Goal: Participate in discussion: Engage in conversation with other users on a specific topic

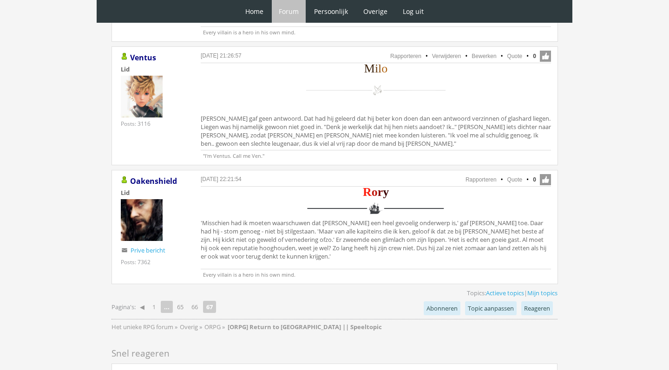
scroll to position [1896, 0]
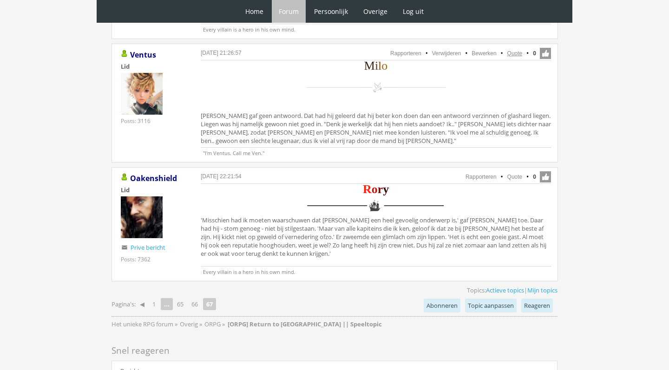
click at [514, 53] on link "Quote" at bounding box center [514, 53] width 15 height 6
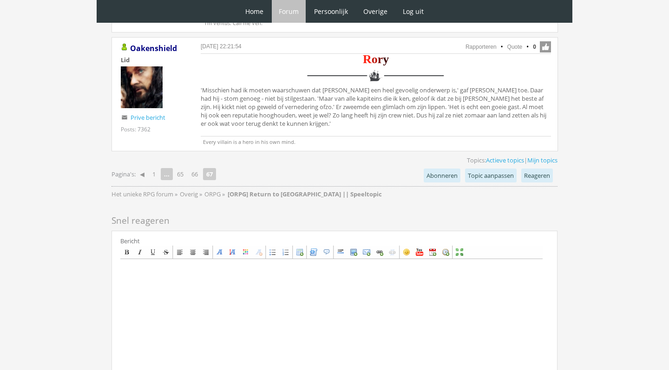
scroll to position [2039, 0]
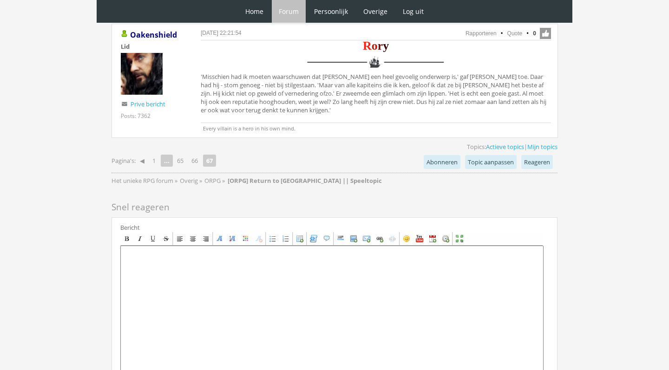
click at [181, 281] on textarea at bounding box center [331, 332] width 423 height 172
paste textarea "[center][font=Georgia][size=6][color=#3B210B]M[/color][color=#62370C]i[/color][…"
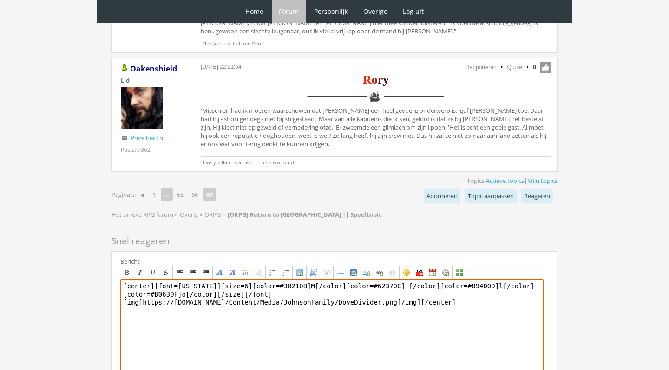
scroll to position [2010, 0]
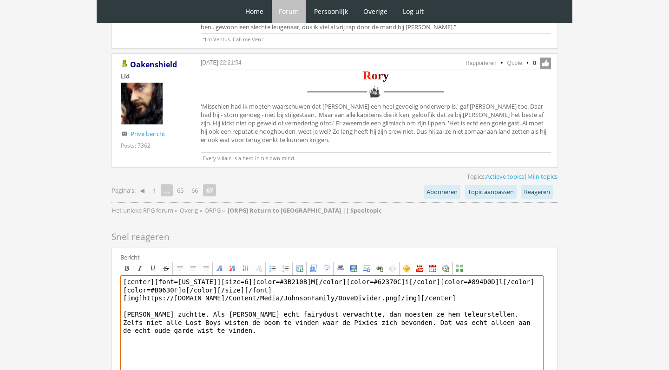
drag, startPoint x: 498, startPoint y: 333, endPoint x: 525, endPoint y: 325, distance: 27.8
click at [525, 325] on textarea "[center][font=Georgia][size=6][color=#3B210B]M[/color][color=#62370C]i[/color][…" at bounding box center [331, 361] width 423 height 172
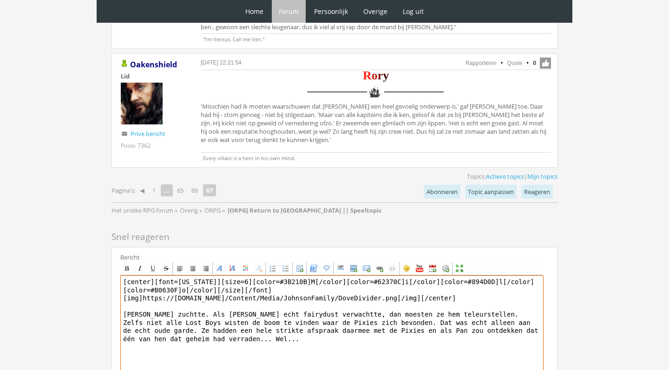
drag, startPoint x: 279, startPoint y: 332, endPoint x: 268, endPoint y: 332, distance: 10.7
click at [268, 332] on textarea "[center][font=Georgia][size=6][color=#3B210B]M[/color][color=#62370C]i[/color][…" at bounding box center [331, 361] width 423 height 172
click at [236, 344] on textarea "[center][font=Georgia][size=6][color=#3B210B]M[/color][color=#62370C]i[/color][…" at bounding box center [331, 361] width 423 height 172
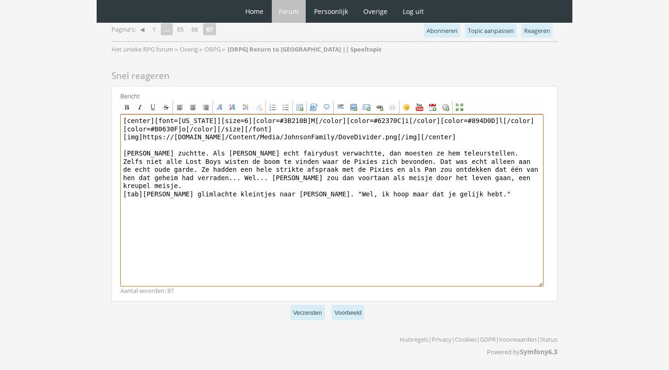
scroll to position [2171, 0]
type textarea "[center][font=Georgia][size=6][color=#3B210B]M[/color][color=#62370C]i[/color][…"
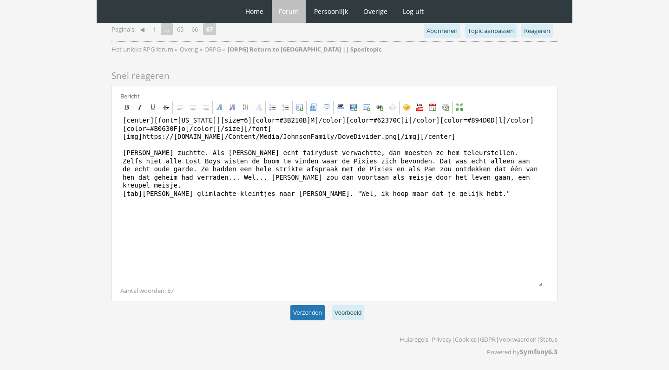
click at [306, 317] on button "Verzenden" at bounding box center [307, 312] width 34 height 15
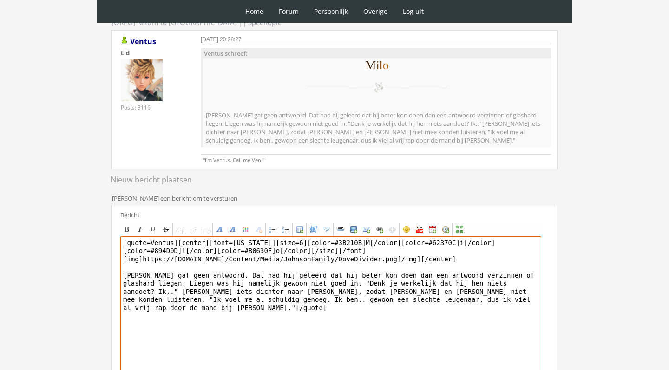
drag, startPoint x: 178, startPoint y: 242, endPoint x: 85, endPoint y: 235, distance: 92.6
click at [89, 237] on div "0 Home Forum Forum index Actieve topics Mijn topics Persoonlijk Profiel Prive b…" at bounding box center [334, 190] width 669 height 604
drag, startPoint x: 536, startPoint y: 258, endPoint x: 131, endPoint y: 205, distance: 408.3
click at [131, 205] on div "Bericht Bold Italic Underline Strikethrough Align left Center Align right Font …" at bounding box center [334, 314] width 446 height 219
type textarea "Milo gaf geen antwoord. Dat had hij geleerd dat hij beter kon doen dan een antw…"
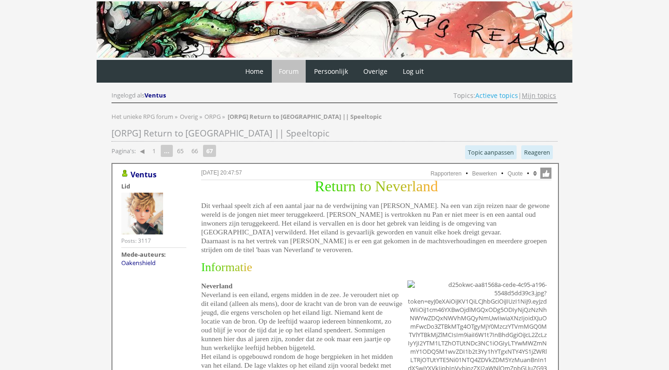
click at [541, 97] on link "Mijn topics" at bounding box center [538, 95] width 34 height 9
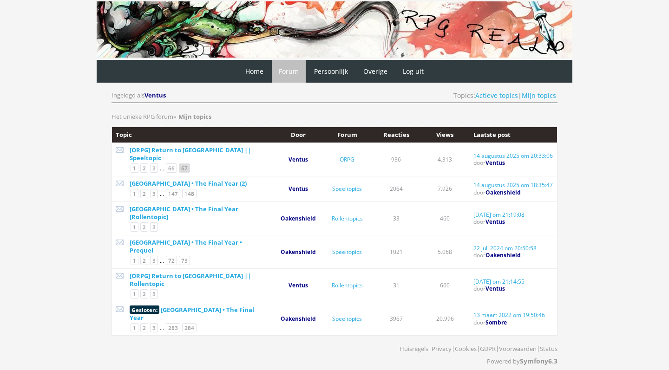
click at [183, 163] on link "67" at bounding box center [184, 167] width 11 height 9
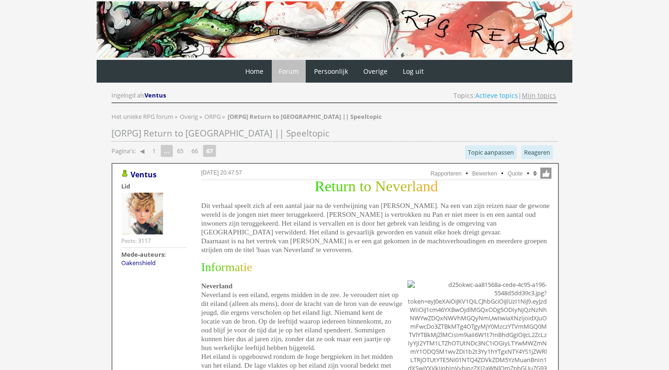
click at [548, 97] on link "Mijn topics" at bounding box center [538, 95] width 34 height 9
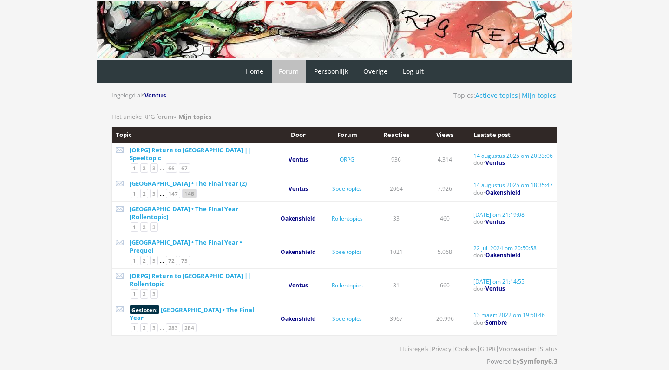
click at [191, 189] on link "148" at bounding box center [189, 193] width 14 height 9
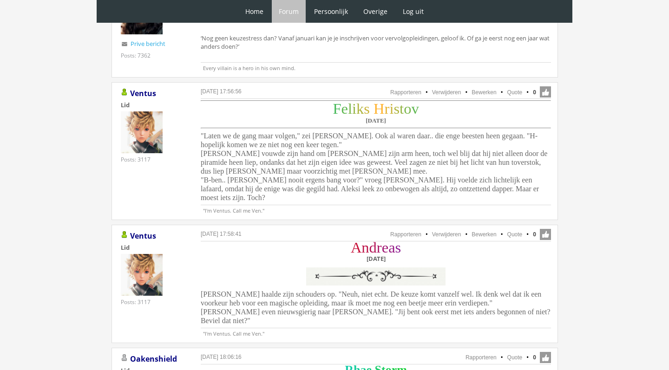
scroll to position [668, 0]
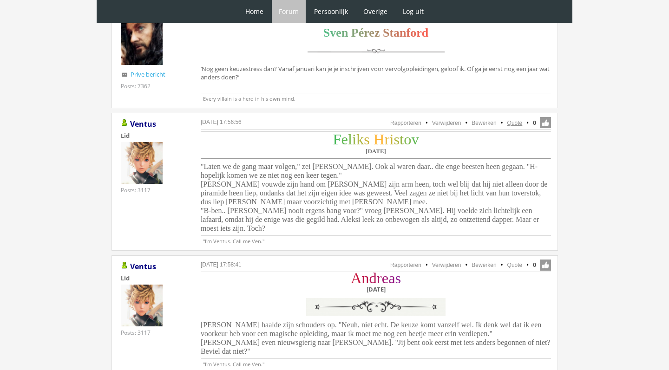
click at [514, 120] on link "Quote" at bounding box center [514, 123] width 15 height 6
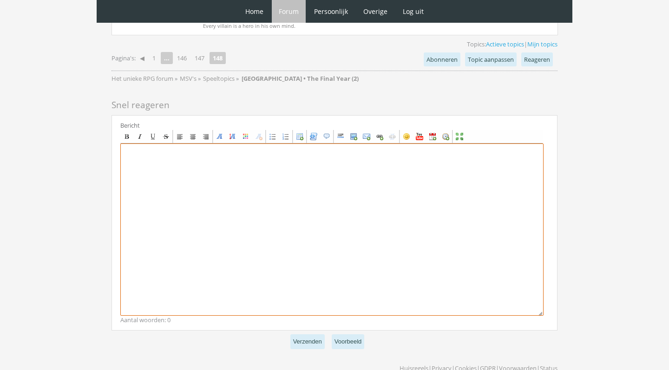
click at [291, 222] on textarea at bounding box center [331, 229] width 423 height 172
paste textarea "[rule] [center][font=Garamond][size=7][color=#44B857]F[/color][color=#5EB750]e[…"
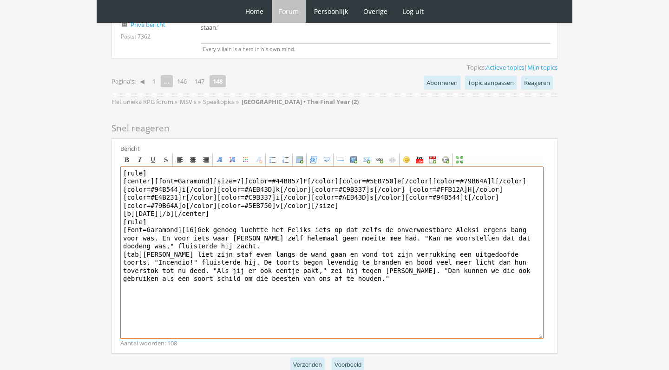
scroll to position [1221, 0]
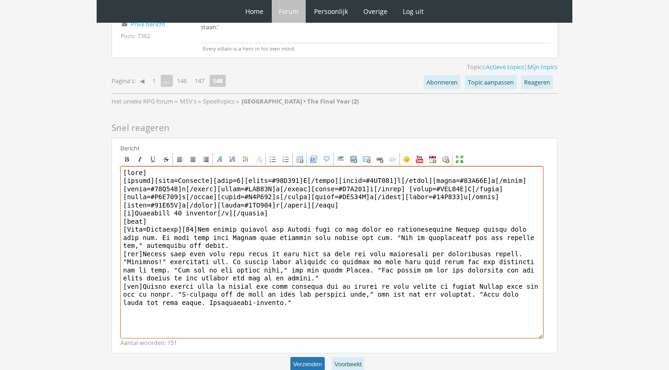
type textarea "[rule] [center][font=Garamond][size=7][color=#44B857]F[/color][color=#5EB750]e[…"
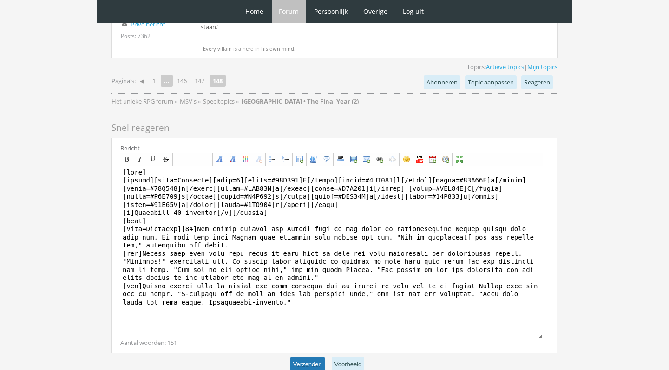
click at [319, 357] on button "Verzenden" at bounding box center [307, 364] width 34 height 15
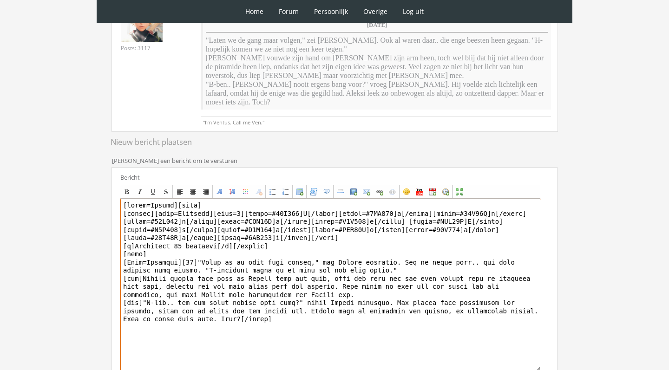
drag, startPoint x: 179, startPoint y: 204, endPoint x: 196, endPoint y: 260, distance: 58.2
click at [196, 260] on textarea at bounding box center [330, 285] width 421 height 172
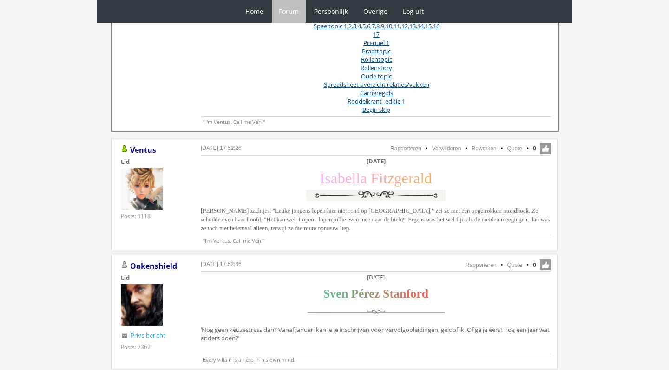
scroll to position [388, 0]
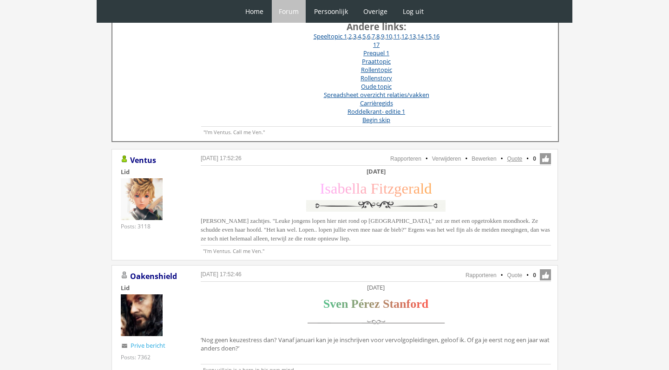
click at [518, 159] on link "Quote" at bounding box center [514, 159] width 15 height 6
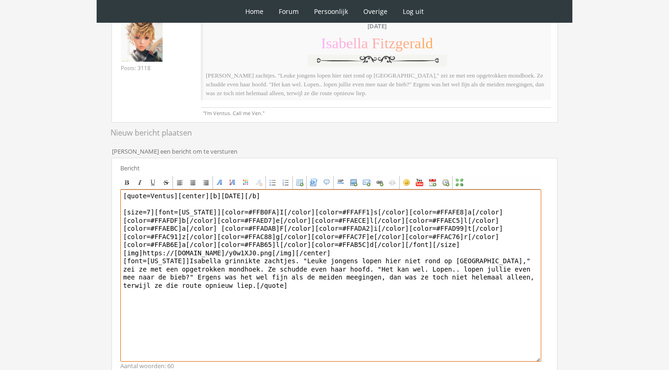
scroll to position [159, 0]
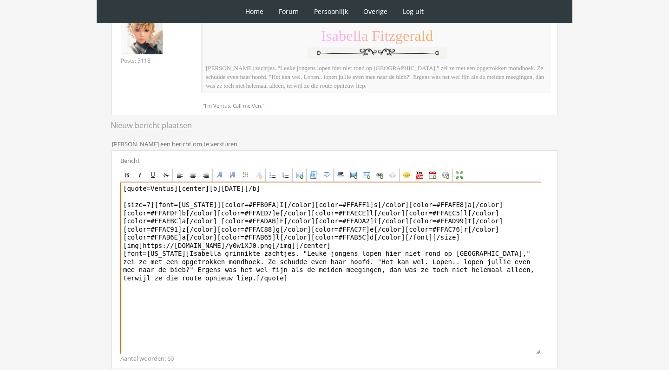
drag, startPoint x: 176, startPoint y: 189, endPoint x: 114, endPoint y: 178, distance: 63.3
click at [115, 178] on div "Bericht Bold Italic Underline Strikethrough Align left Center Align right Font …" at bounding box center [334, 259] width 446 height 219
drag, startPoint x: 213, startPoint y: 250, endPoint x: 327, endPoint y: 369, distance: 164.5
click at [325, 367] on div "Bericht Bold Italic Underline Strikethrough Align left Center Align right Font …" at bounding box center [334, 259] width 446 height 219
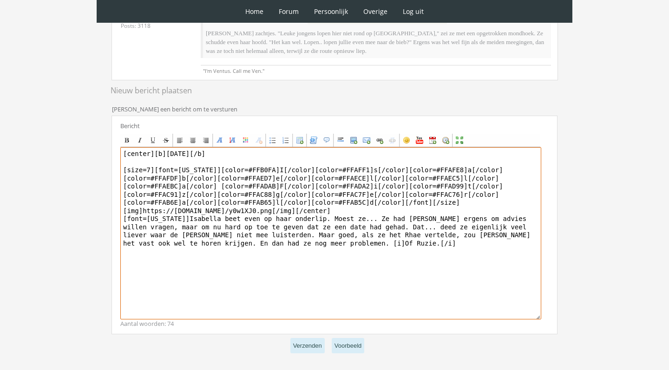
scroll to position [195, 0]
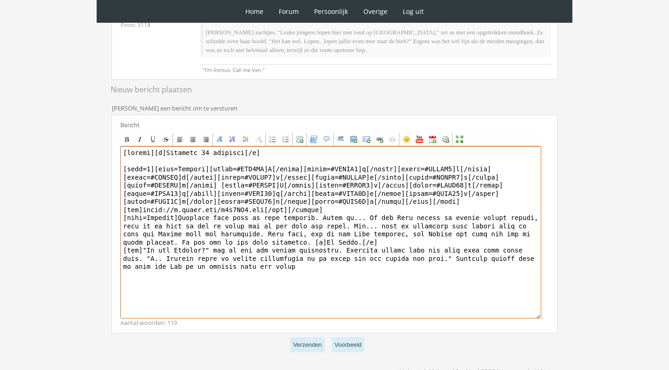
drag, startPoint x: 454, startPoint y: 252, endPoint x: 461, endPoint y: 261, distance: 11.5
click at [461, 261] on textarea at bounding box center [330, 232] width 421 height 172
click at [165, 254] on textarea at bounding box center [330, 232] width 421 height 172
paste textarea "[PERSON_NAME] slikte snel de naam van [PERSON_NAME] in en bedacht zich net optij"
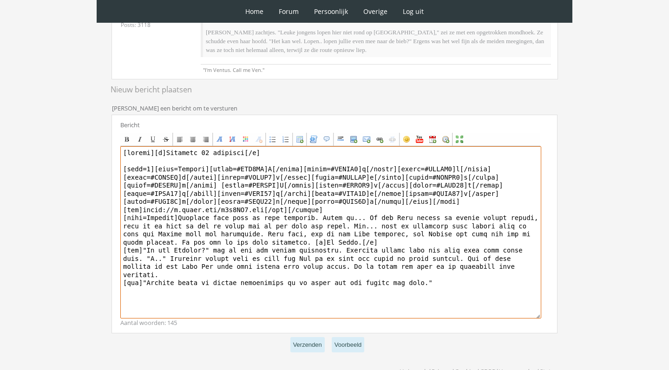
click at [453, 279] on textarea at bounding box center [330, 232] width 421 height 172
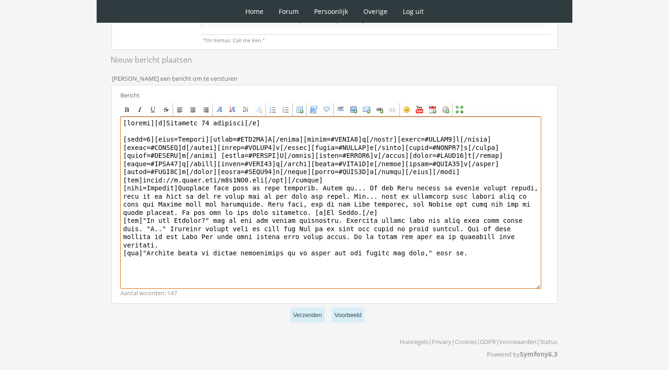
scroll to position [224, 0]
click at [454, 232] on textarea at bounding box center [330, 203] width 421 height 172
click at [484, 251] on textarea at bounding box center [330, 203] width 421 height 172
click at [416, 254] on textarea at bounding box center [330, 203] width 421 height 172
click at [452, 258] on textarea at bounding box center [330, 203] width 421 height 172
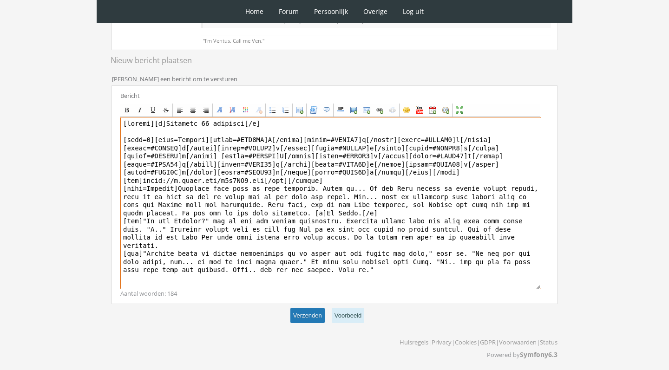
type textarea "[center][b][DATE][/b] [size=7][font=[US_STATE]][color=#FFB0FA]I[/color][color=#…"
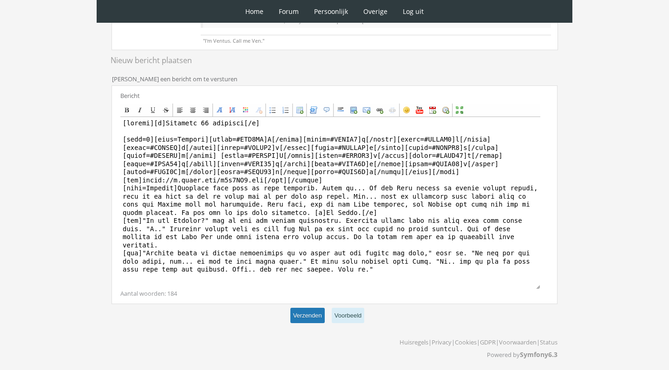
click at [302, 317] on button "Verzenden" at bounding box center [307, 315] width 34 height 15
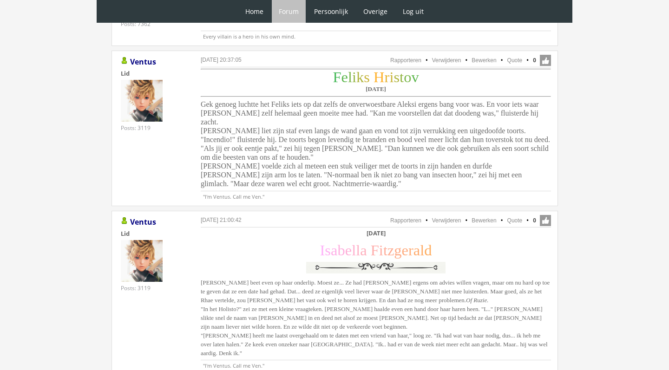
scroll to position [1221, 0]
